Goal: Task Accomplishment & Management: Manage account settings

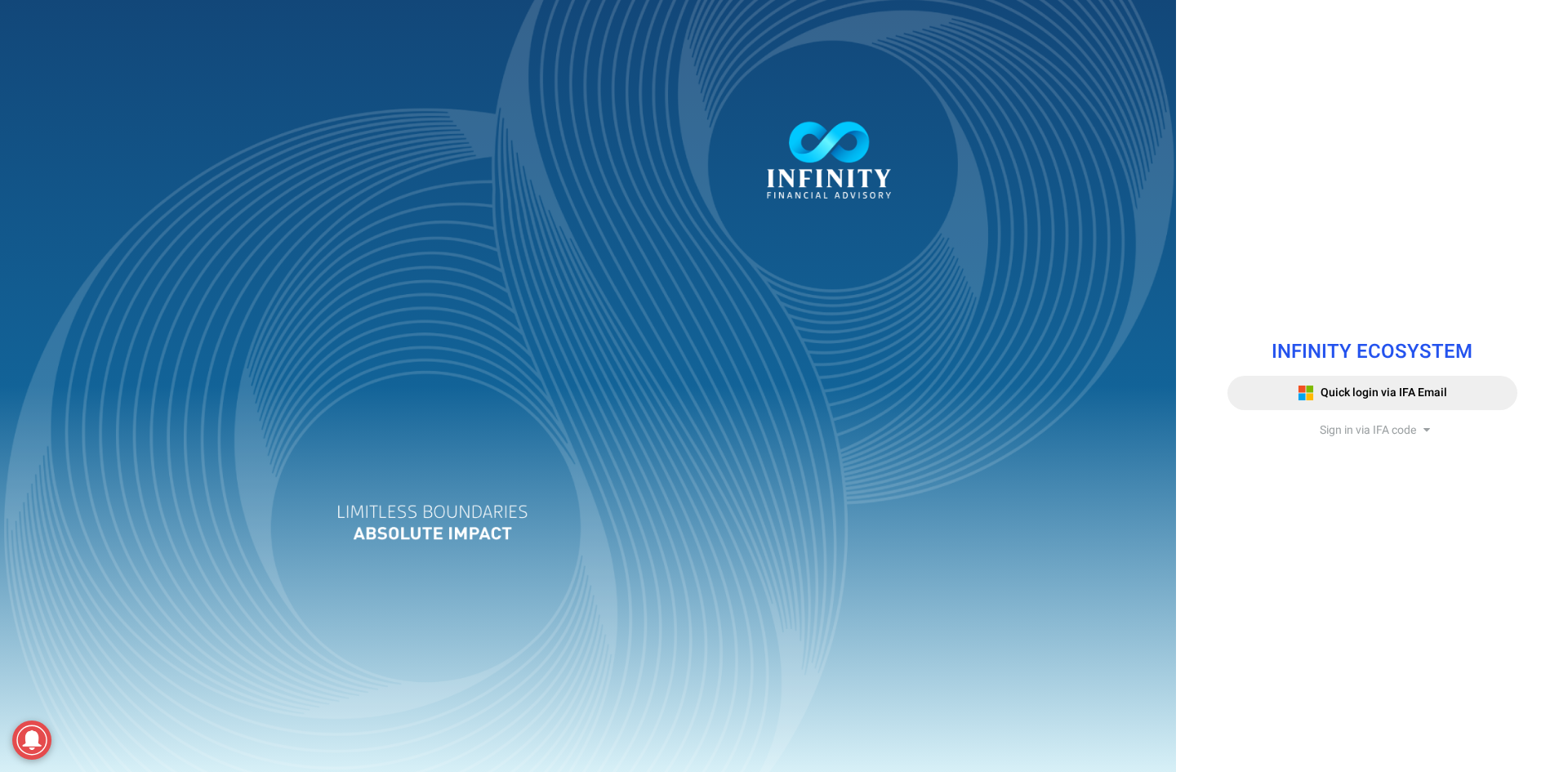
drag, startPoint x: 0, startPoint y: 0, endPoint x: 1369, endPoint y: 430, distance: 1434.9
click at [1369, 430] on span "Sign in via IFA code" at bounding box center [1368, 430] width 97 height 17
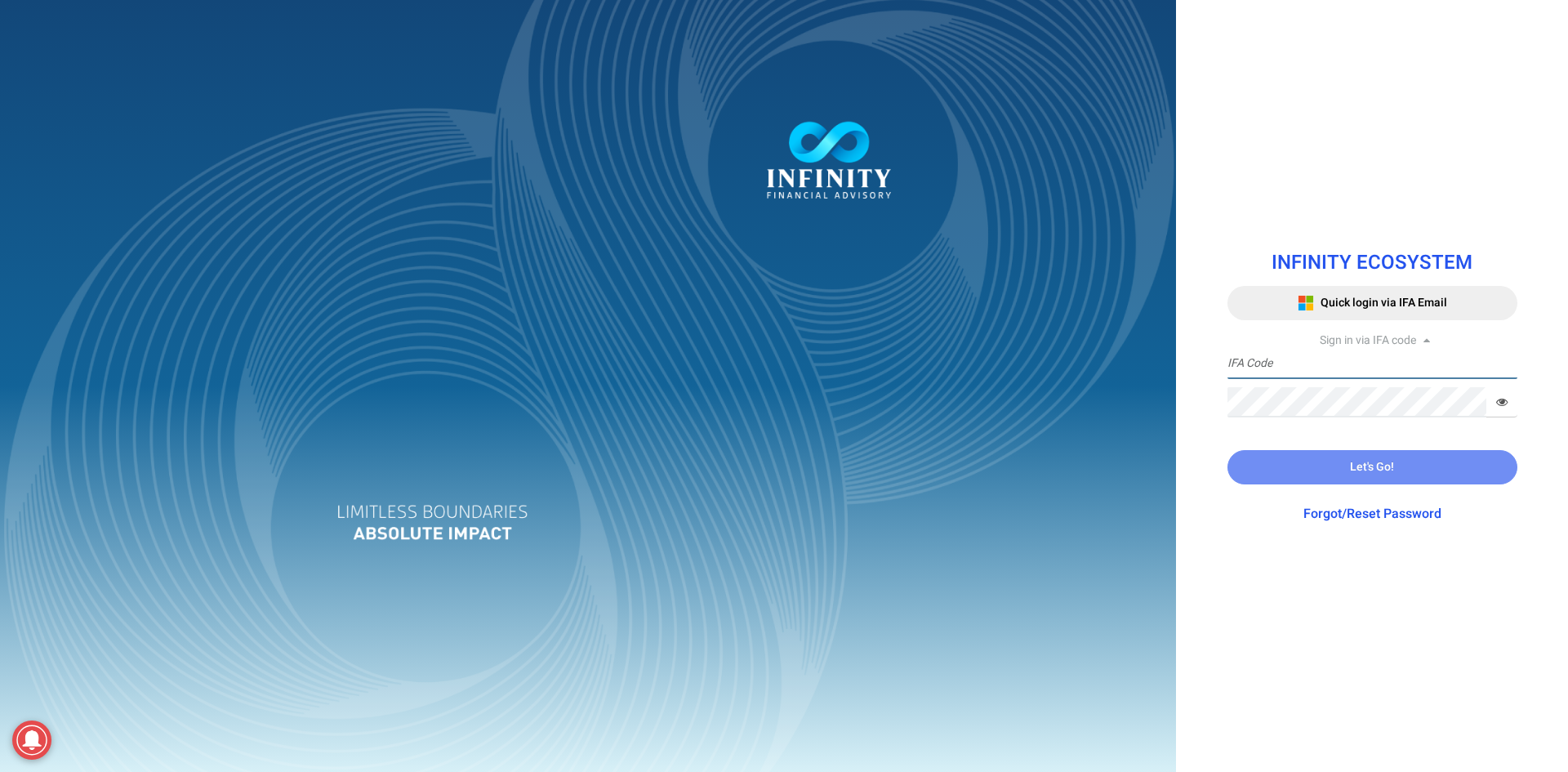
type input "TRACEISSUE"
click at [1333, 366] on input "TRACEISSUE" at bounding box center [1373, 364] width 290 height 30
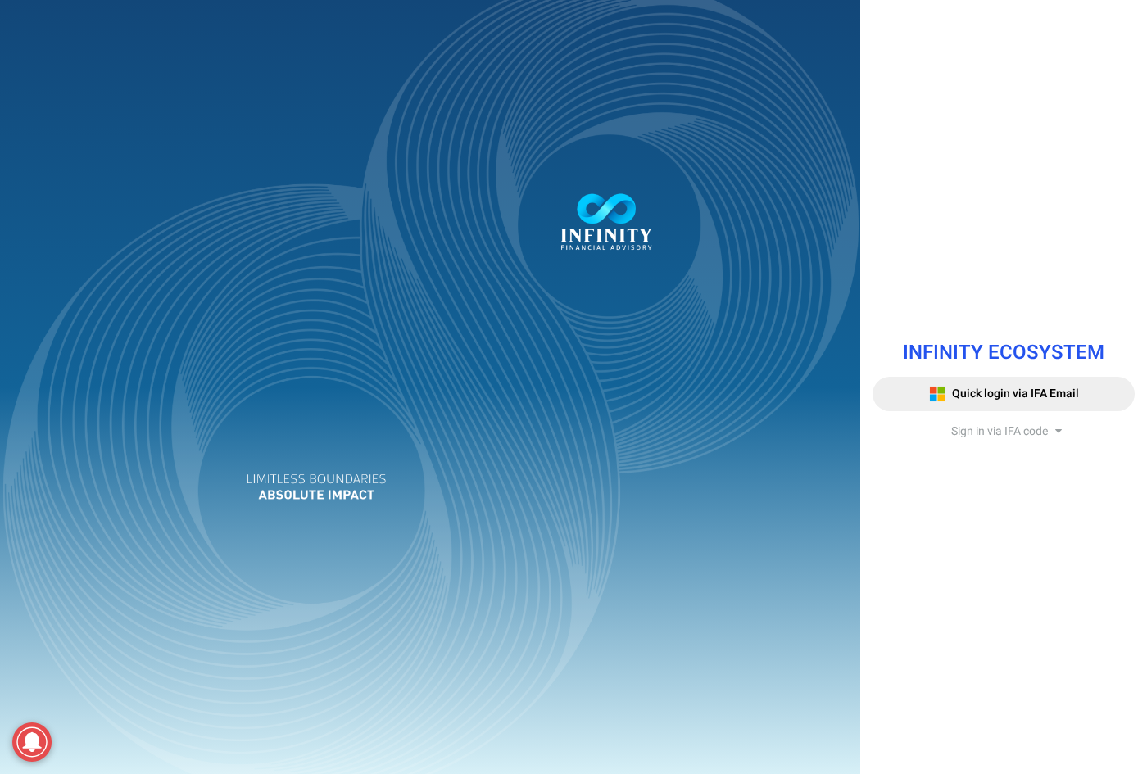
click at [1018, 430] on span "Sign in via IFA code" at bounding box center [999, 431] width 97 height 17
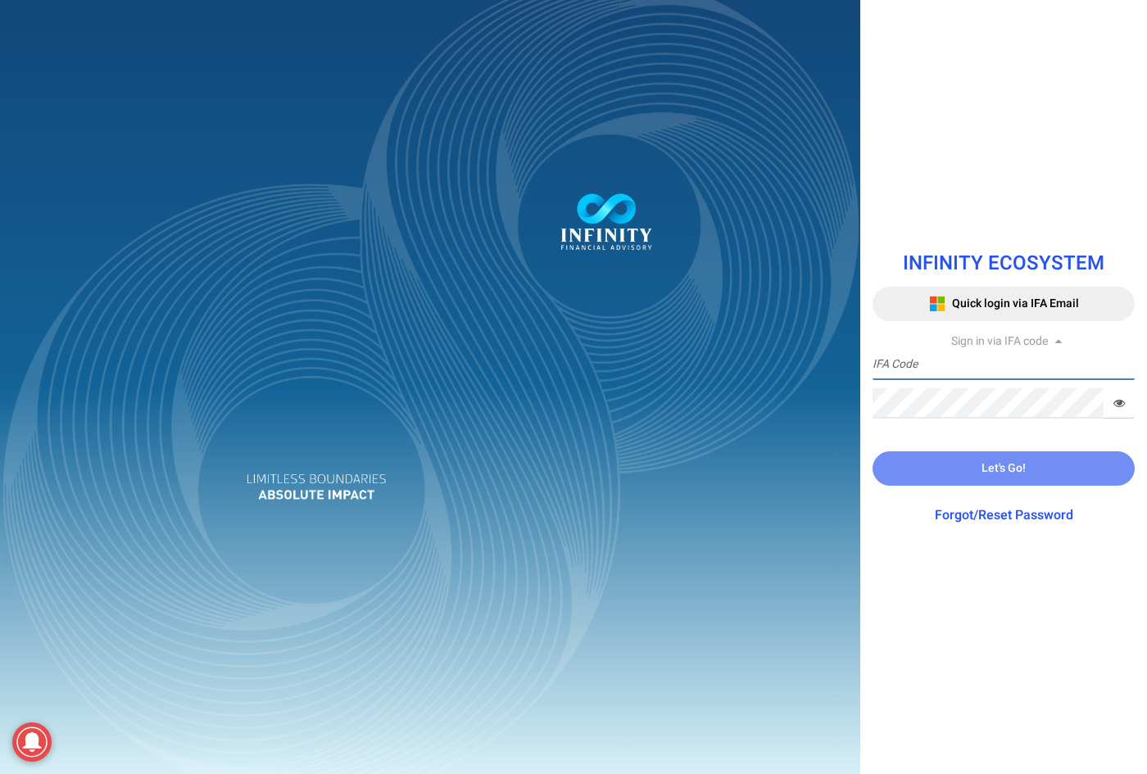
type input "TRACEISSUE"
click at [980, 365] on input "TRACEISSUE" at bounding box center [1004, 365] width 262 height 30
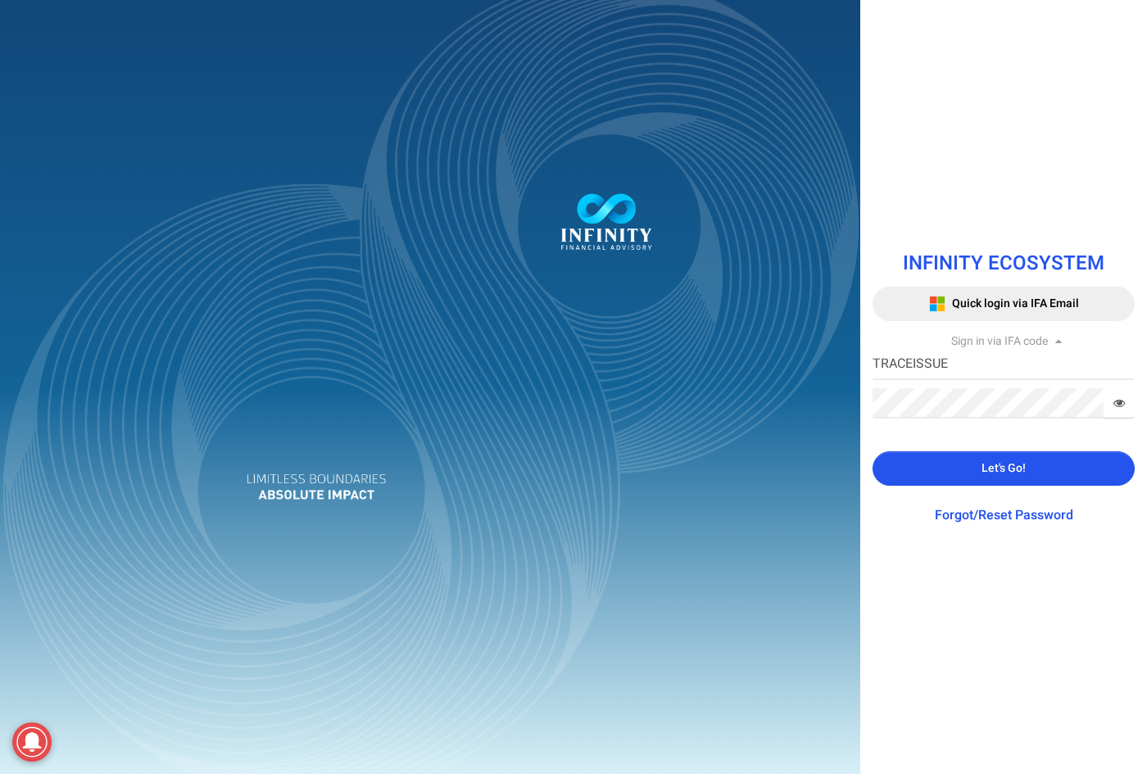
click at [901, 461] on button "Let's Go!" at bounding box center [1004, 469] width 262 height 34
